Goal: Task Accomplishment & Management: Manage account settings

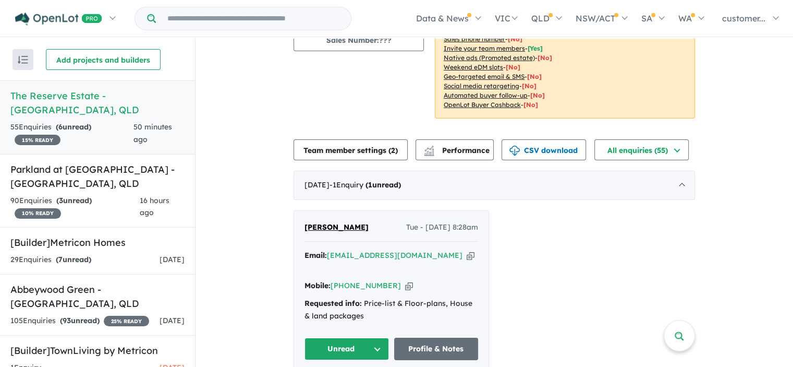
scroll to position [156, 0]
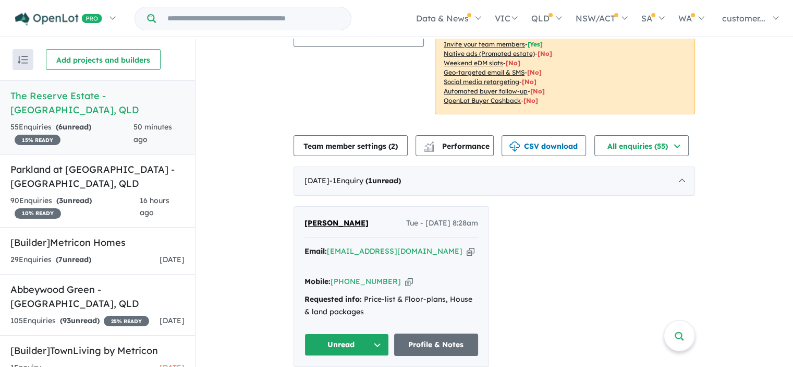
click at [365, 335] on button "Unread" at bounding box center [347, 344] width 84 height 22
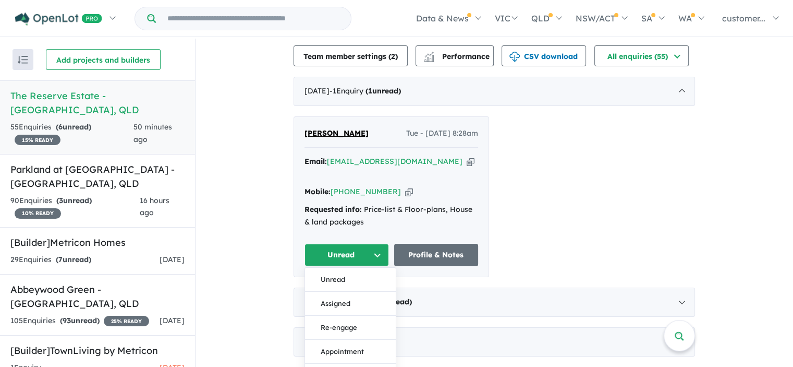
scroll to position [261, 0]
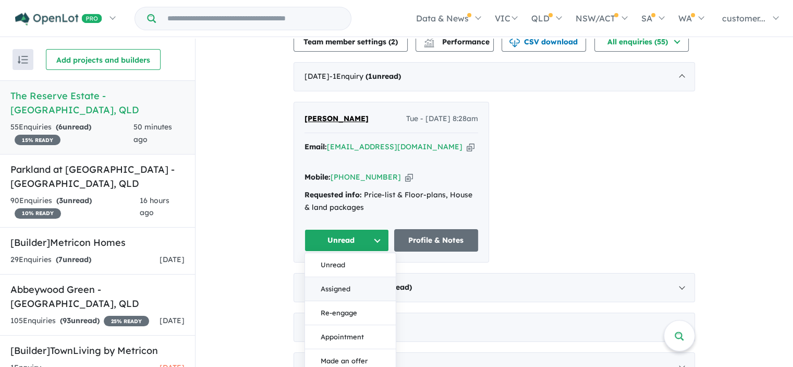
click at [340, 277] on button "Assigned" at bounding box center [350, 289] width 91 height 24
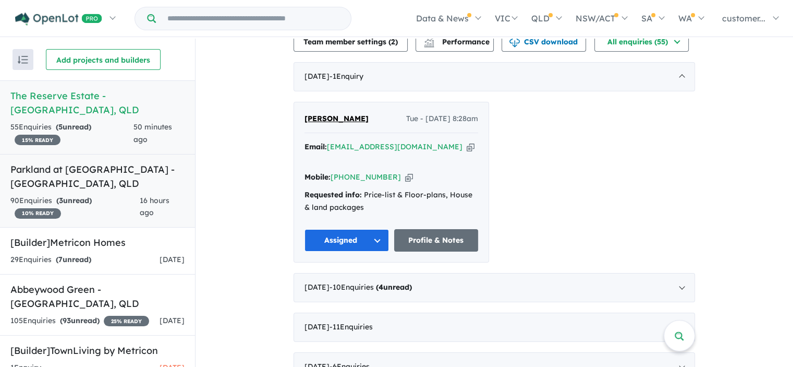
click at [100, 187] on h5 "Parkland at [GEOGRAPHIC_DATA] - [GEOGRAPHIC_DATA] , [GEOGRAPHIC_DATA]" at bounding box center [97, 176] width 174 height 28
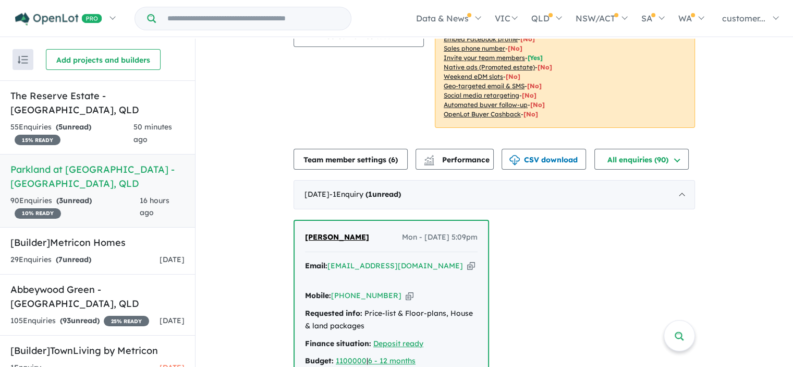
scroll to position [261, 0]
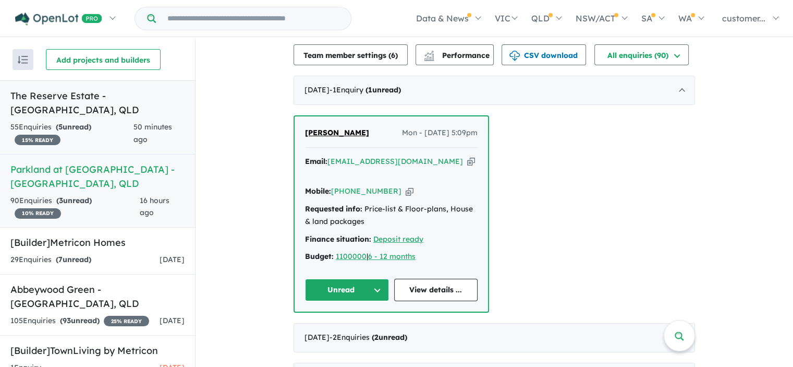
click at [101, 121] on div "55 Enquir ies ( 5 unread) 15 % READY" at bounding box center [71, 133] width 123 height 25
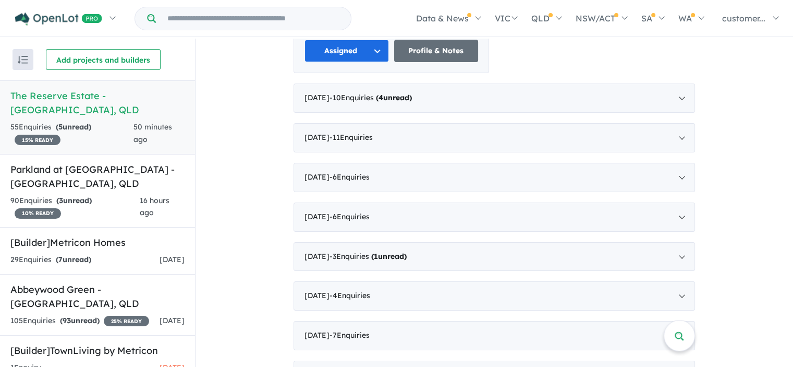
scroll to position [469, 0]
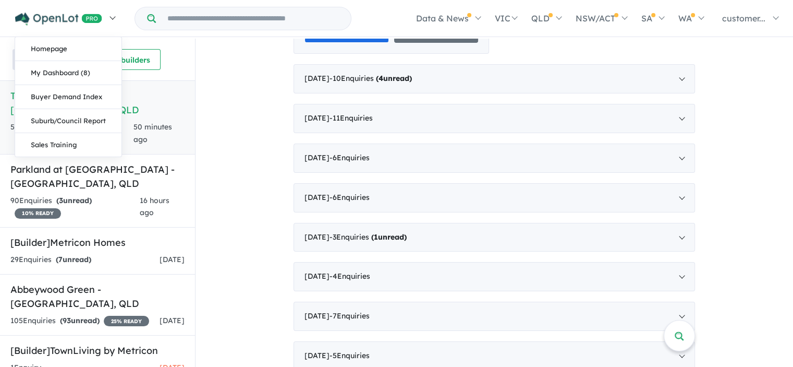
click at [50, 28] on link at bounding box center [65, 18] width 114 height 37
click at [53, 56] on link "Homepage" at bounding box center [68, 49] width 106 height 24
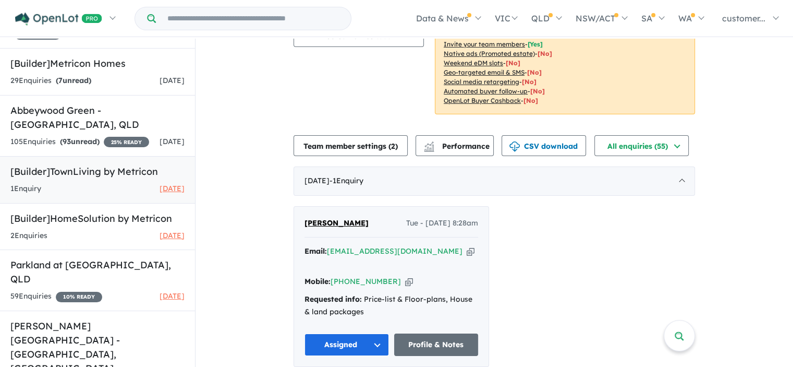
scroll to position [2, 0]
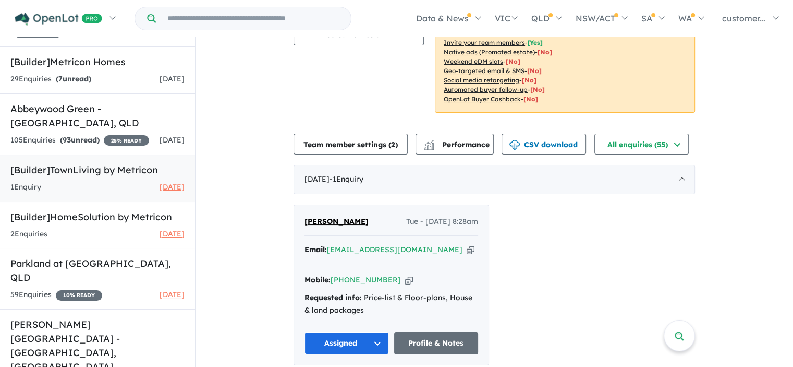
click at [114, 154] on link "[Builder] TownLiving by Metricon 1 Enquir y ( 0 unread) 1 month ago" at bounding box center [97, 177] width 195 height 47
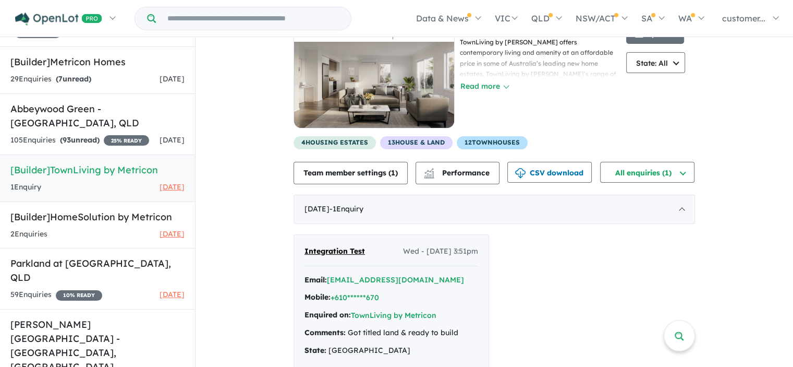
scroll to position [81, 0]
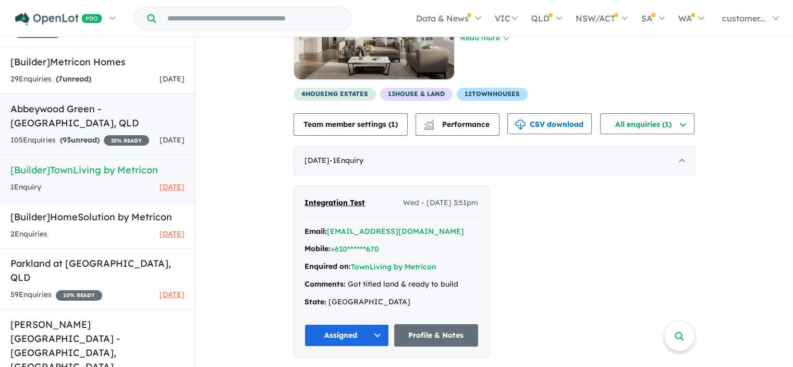
click at [99, 135] on div "105 Enquir ies ( 93 unread) 25 % READY" at bounding box center [79, 140] width 139 height 13
